Goal: Task Accomplishment & Management: Use online tool/utility

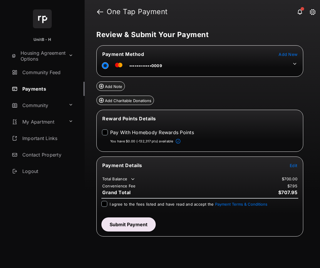
click at [292, 54] on span "Add New" at bounding box center [288, 54] width 19 height 5
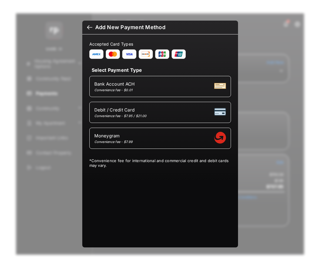
click at [88, 26] on div at bounding box center [89, 28] width 5 height 6
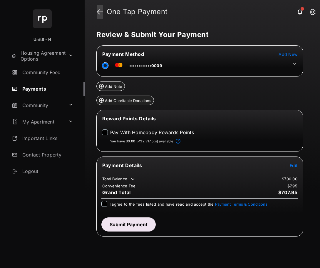
click at [98, 13] on link at bounding box center [100, 12] width 6 height 14
